Goal: Transaction & Acquisition: Book appointment/travel/reservation

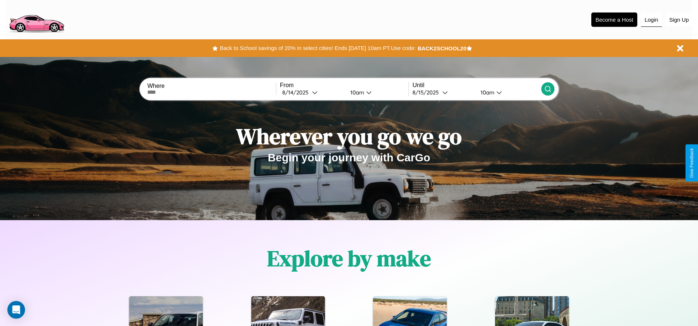
click at [651, 19] on button "Login" at bounding box center [651, 20] width 21 height 14
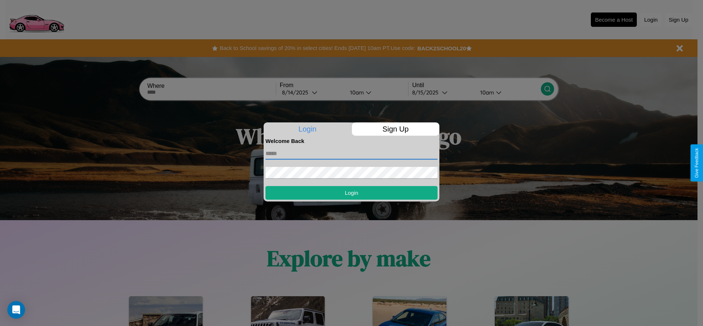
click at [352, 153] on input "text" at bounding box center [352, 154] width 172 height 12
type input "**********"
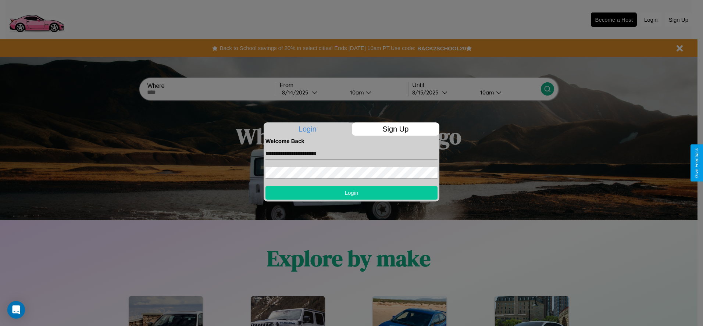
click at [352, 193] on button "Login" at bounding box center [352, 193] width 172 height 14
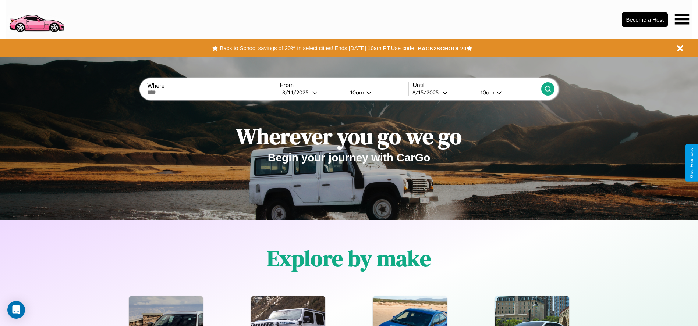
click at [318, 48] on button "Back to School savings of 20% in select cities! Ends [DATE] 10am PT. Use code:" at bounding box center [317, 48] width 199 height 10
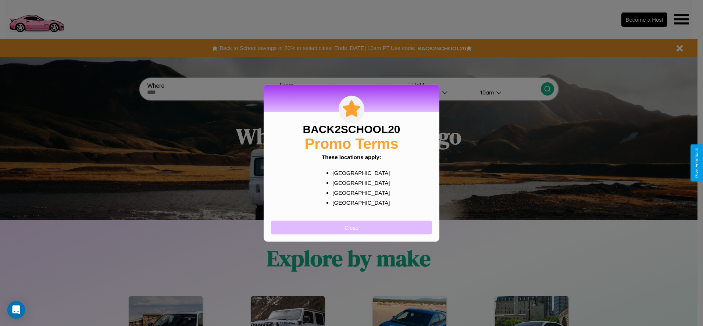
click at [352, 227] on button "Close" at bounding box center [351, 228] width 161 height 14
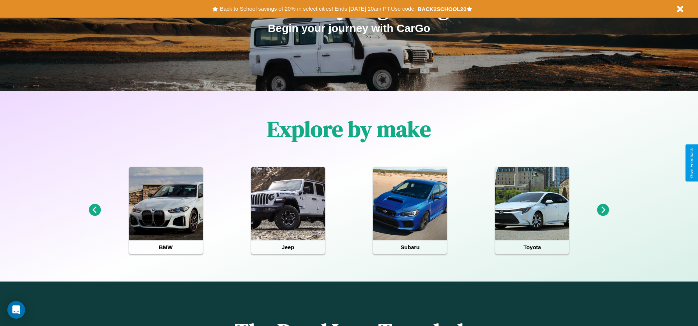
scroll to position [642, 0]
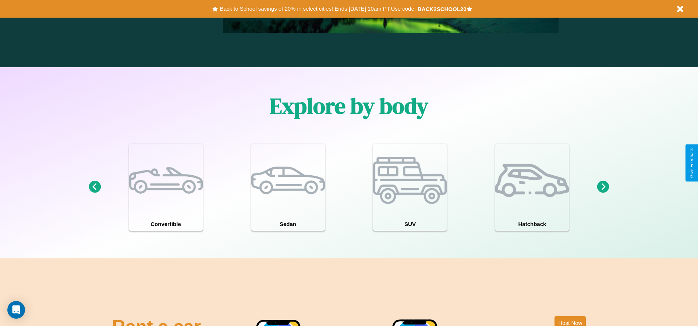
click at [603, 187] on icon at bounding box center [603, 187] width 12 height 12
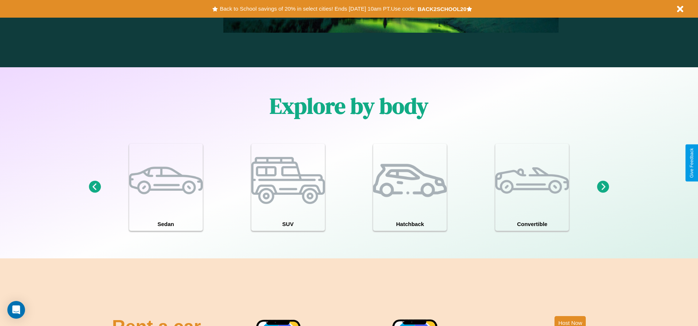
click at [603, 187] on icon at bounding box center [603, 187] width 12 height 12
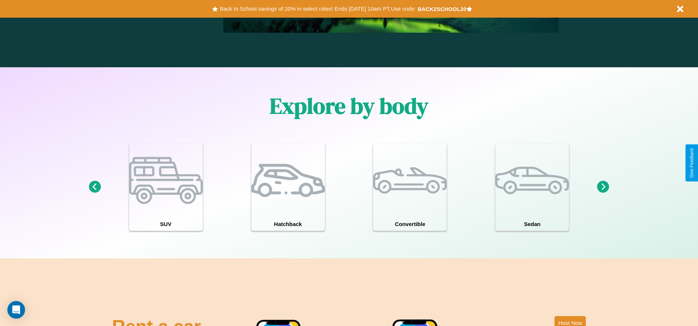
click at [95, 187] on icon at bounding box center [95, 187] width 12 height 12
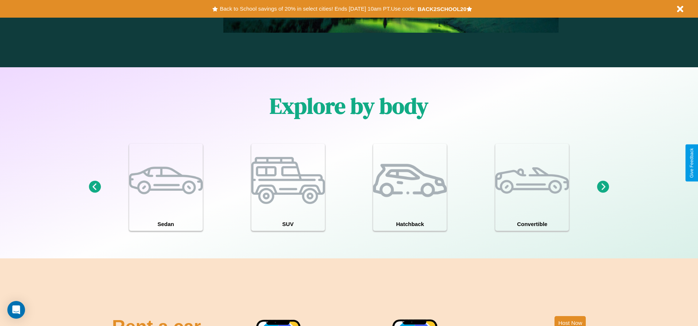
click at [603, 187] on icon at bounding box center [603, 187] width 12 height 12
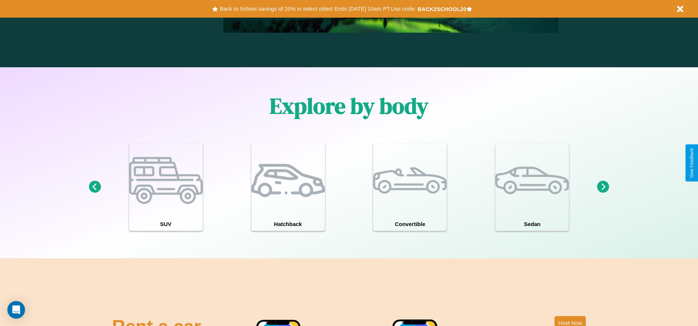
click at [603, 187] on icon at bounding box center [603, 187] width 12 height 12
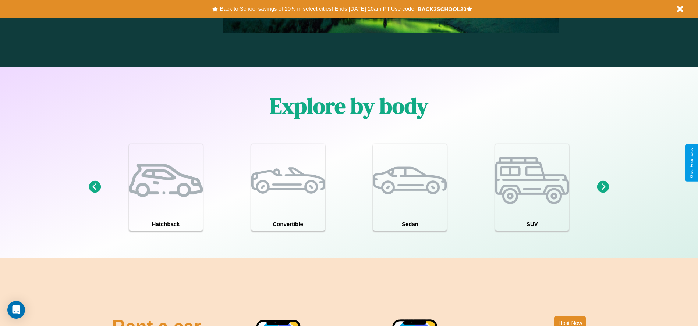
click at [95, 187] on icon at bounding box center [95, 187] width 12 height 12
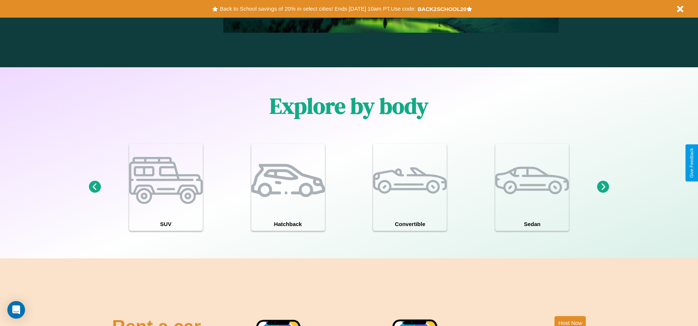
click at [603, 187] on icon at bounding box center [603, 187] width 12 height 12
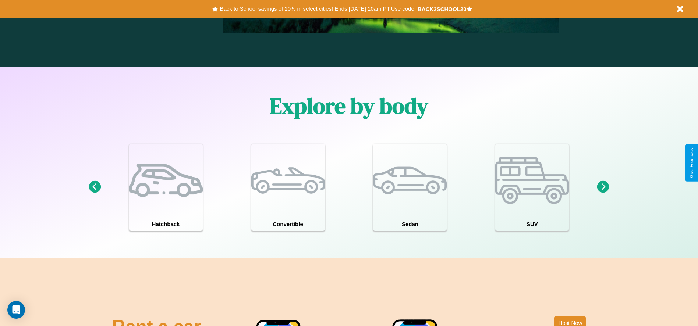
click at [603, 187] on icon at bounding box center [603, 187] width 12 height 12
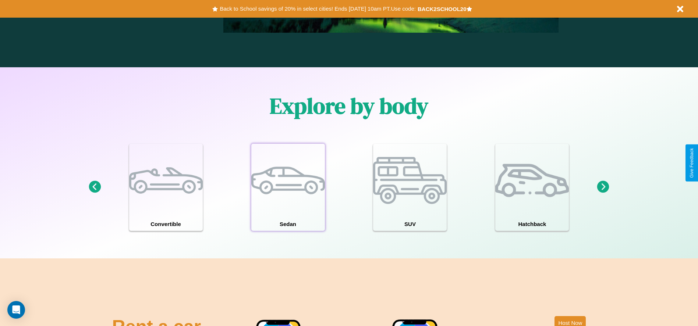
click at [288, 187] on div at bounding box center [288, 181] width 74 height 74
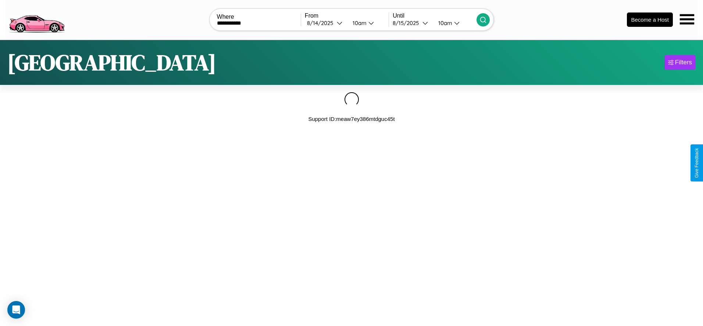
type input "**********"
click at [483, 19] on icon at bounding box center [483, 19] width 7 height 7
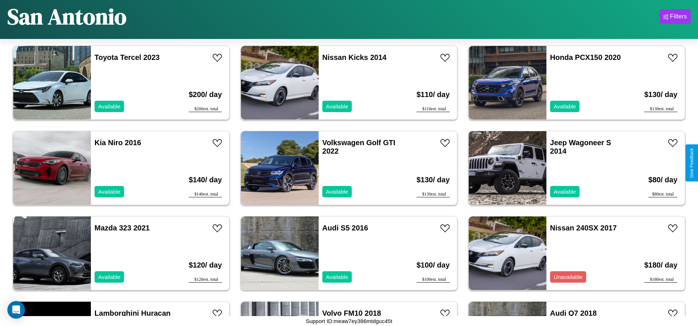
scroll to position [1786, 0]
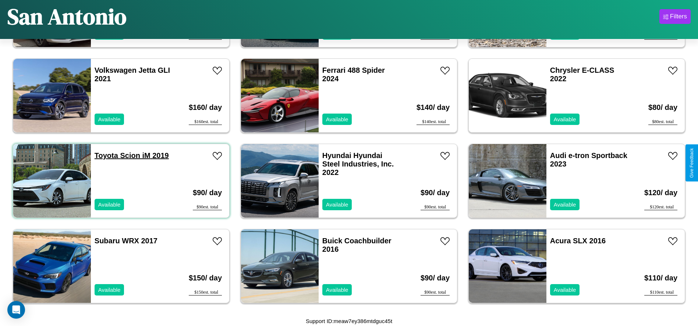
click at [105, 156] on link "Toyota Scion iM 2019" at bounding box center [132, 156] width 74 height 8
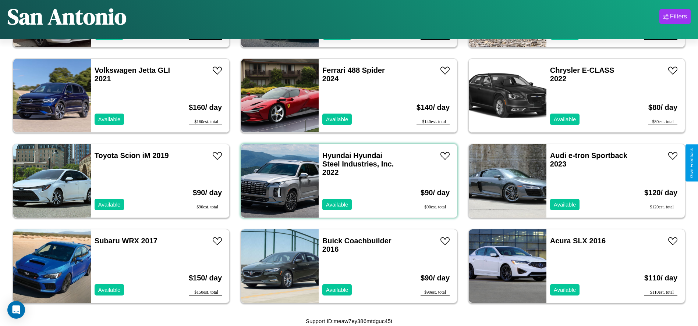
scroll to position [167, 0]
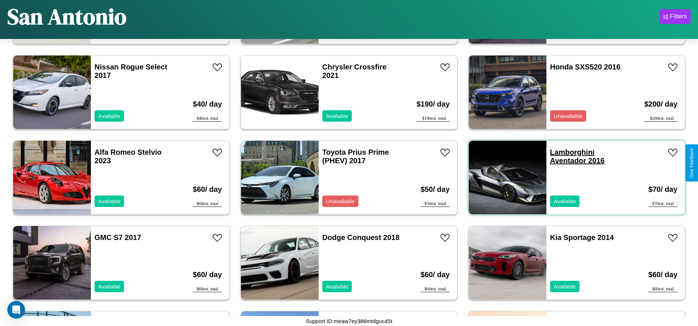
click at [568, 152] on link "Lamborghini Aventador 2016" at bounding box center [577, 156] width 54 height 17
